Goal: Information Seeking & Learning: Check status

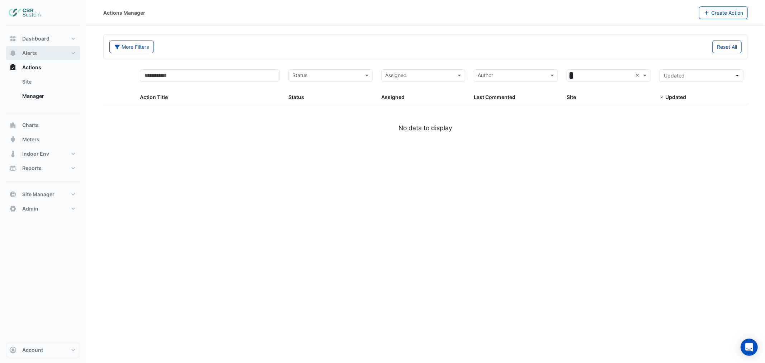
click at [36, 55] on span "Alerts" at bounding box center [29, 53] width 15 height 7
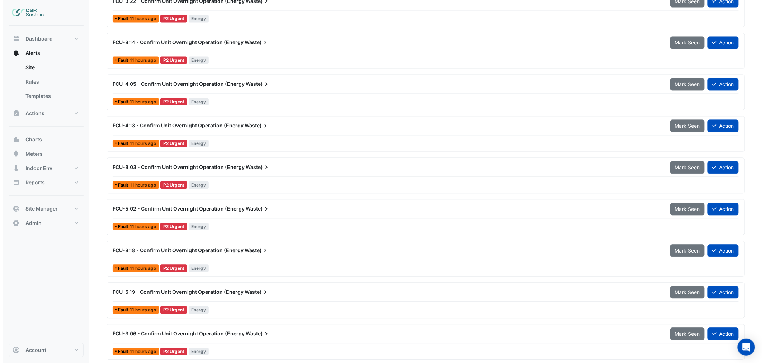
scroll to position [558, 0]
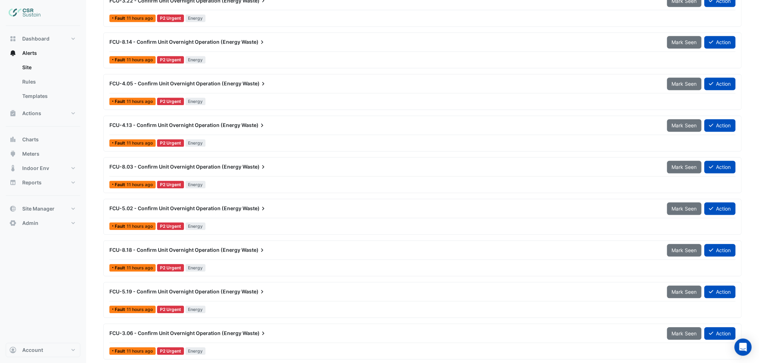
click at [203, 211] on span "FCU-5.02 - Confirm Unit Overnight Operation (Energy" at bounding box center [175, 209] width 132 height 6
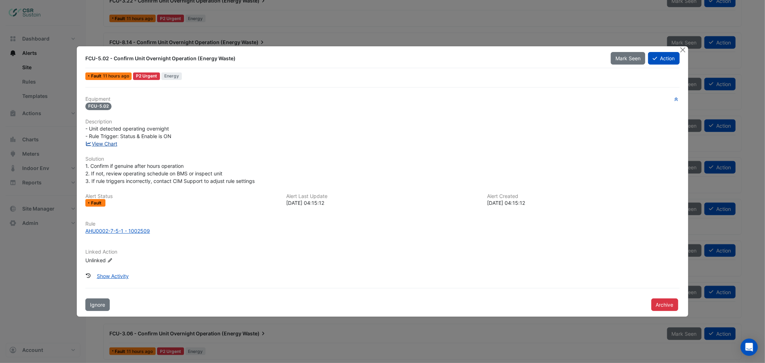
click at [110, 141] on link "View Chart" at bounding box center [101, 144] width 32 height 6
click at [680, 51] on button "Close" at bounding box center [684, 50] width 8 height 8
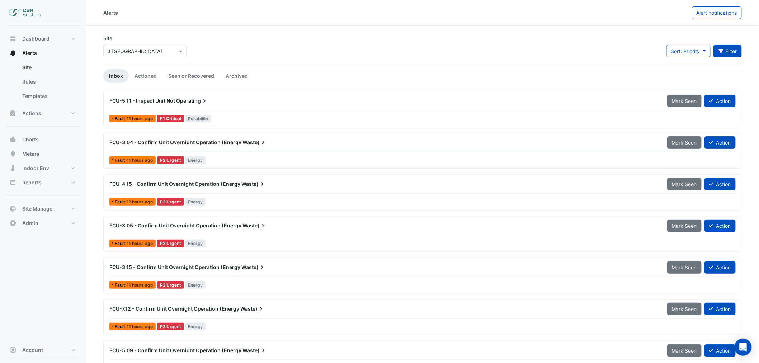
click at [732, 50] on button "Filter" at bounding box center [728, 51] width 29 height 13
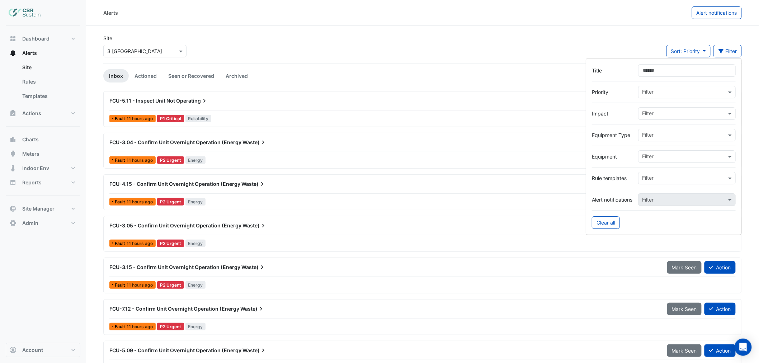
click at [668, 156] on input "text" at bounding box center [684, 158] width 84 height 8
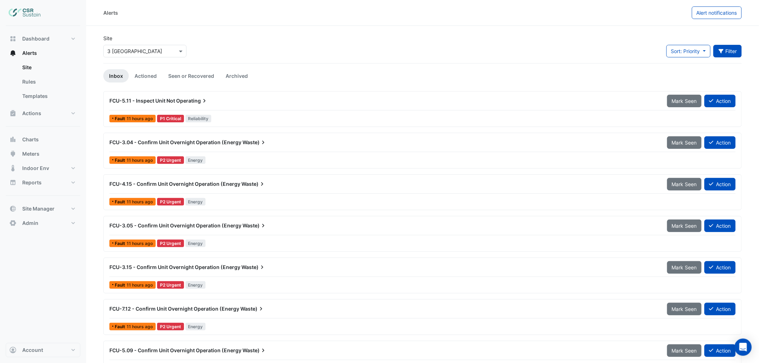
click at [727, 53] on button "Filter" at bounding box center [728, 51] width 29 height 13
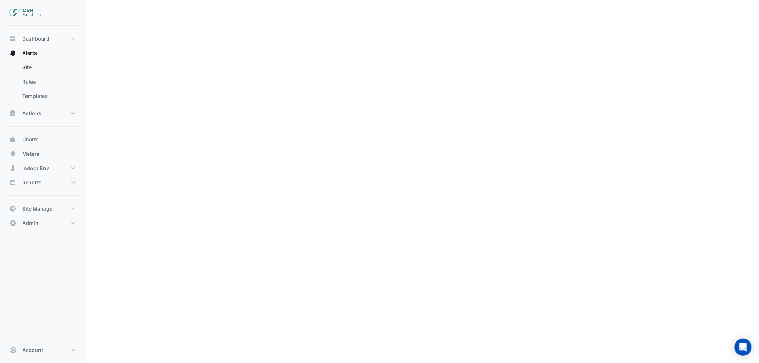
scroll to position [8, 0]
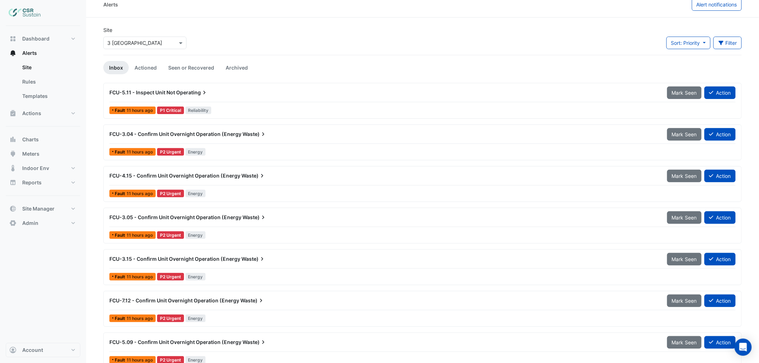
click at [212, 139] on div "FCU-3.04 - Confirm Unit Overnight Operation (Energy Waste)" at bounding box center [384, 134] width 558 height 13
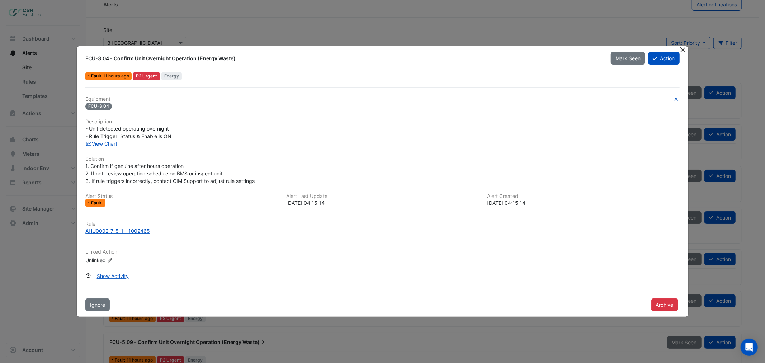
click at [681, 51] on button "Close" at bounding box center [684, 50] width 8 height 8
